Goal: Find specific page/section: Find specific page/section

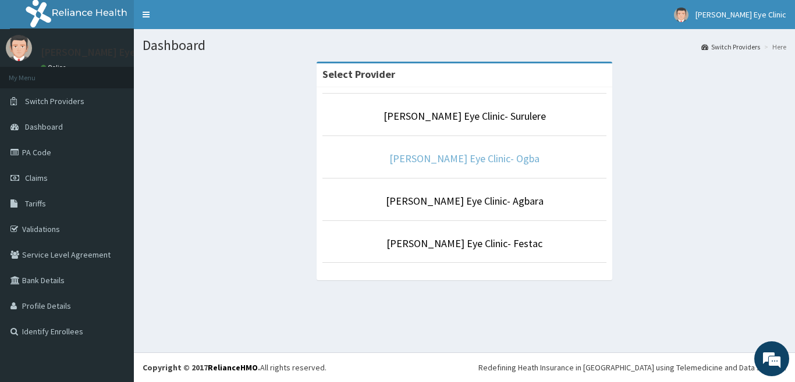
click at [435, 160] on link "[PERSON_NAME] Eye Clinic- Ogba" at bounding box center [464, 158] width 150 height 13
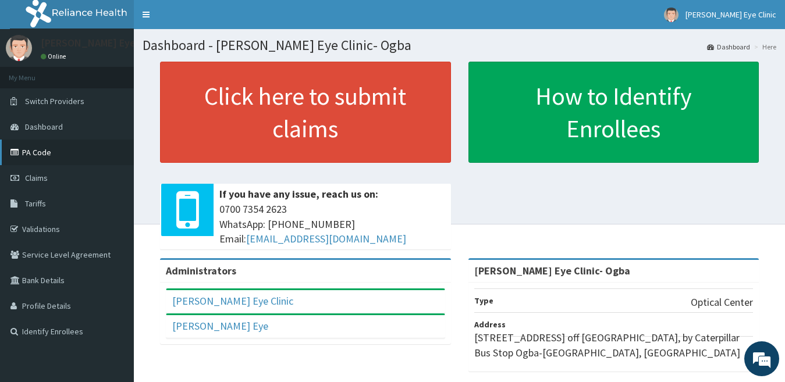
click at [42, 158] on link "PA Code" at bounding box center [67, 153] width 134 height 26
